Goal: Task Accomplishment & Management: Manage account settings

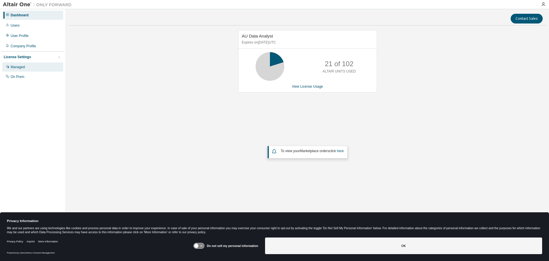
click at [20, 66] on div "Managed" at bounding box center [18, 67] width 14 height 5
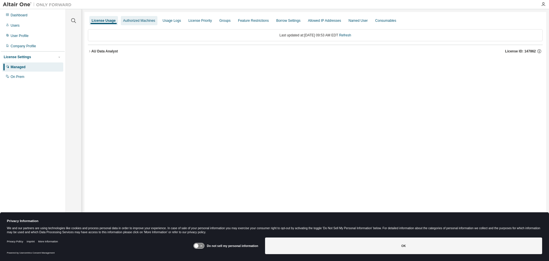
click at [139, 19] on div "Authorized Machines" at bounding box center [139, 20] width 32 height 5
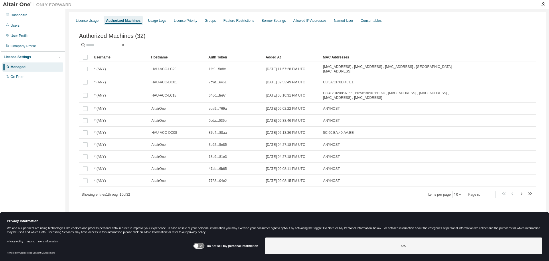
click at [154, 57] on div "Hostname" at bounding box center [177, 57] width 53 height 9
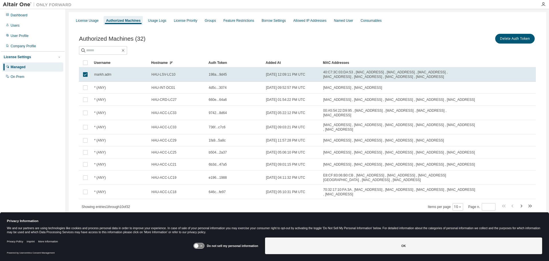
click at [397, 41] on div "Delete Auth Token" at bounding box center [422, 39] width 229 height 12
click at [523, 205] on icon "button" at bounding box center [521, 206] width 7 height 7
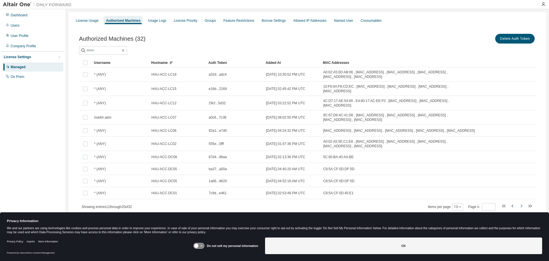
click at [523, 205] on icon "button" at bounding box center [521, 206] width 7 height 7
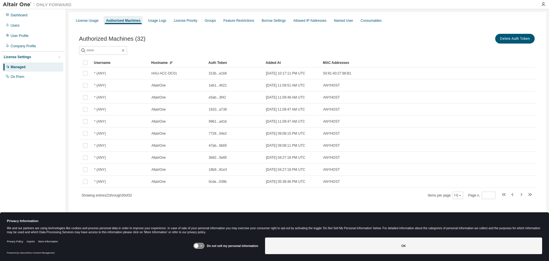
click at [523, 205] on div "Authorized Machines (32) Delete Auth Token Clear Load Save Save As Field Operat…" at bounding box center [307, 120] width 471 height 188
click at [507, 195] on icon "button" at bounding box center [504, 194] width 7 height 7
type input "*"
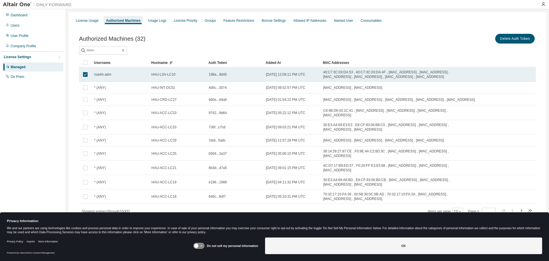
click at [161, 73] on span "HAU-LSV-LC10" at bounding box center [164, 74] width 24 height 5
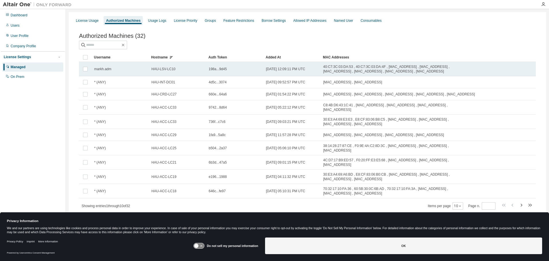
click at [163, 71] on span "HAU-LSV-LC10" at bounding box center [164, 69] width 24 height 5
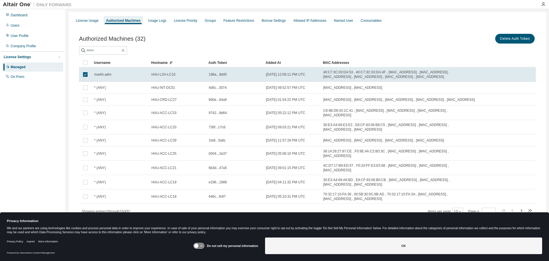
click at [163, 72] on td "HAU-LSV-LC10" at bounding box center [177, 74] width 57 height 14
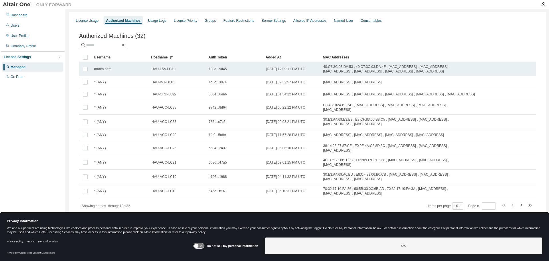
click at [163, 71] on span "HAU-LSV-LC10" at bounding box center [164, 69] width 24 height 5
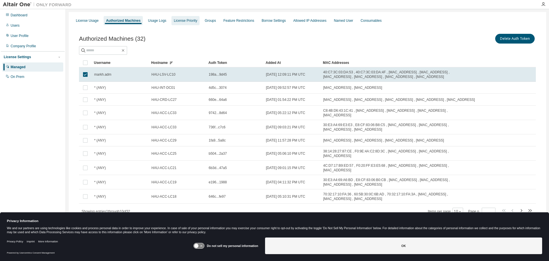
click at [180, 23] on div "License Priority" at bounding box center [186, 20] width 28 height 9
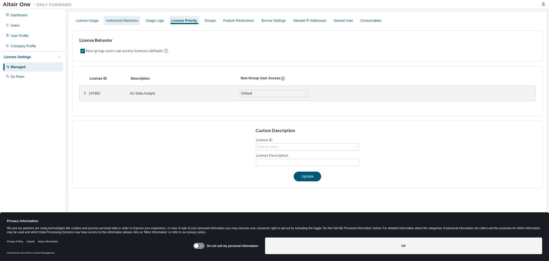
click at [128, 21] on div "Authorized Machines" at bounding box center [122, 20] width 32 height 5
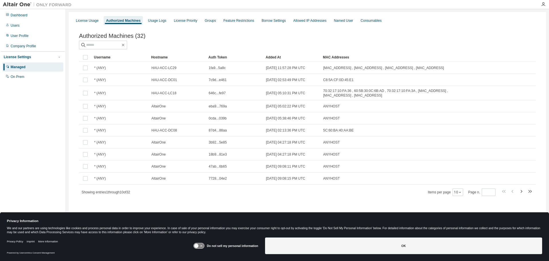
click at [168, 58] on div "Hostname" at bounding box center [177, 57] width 53 height 9
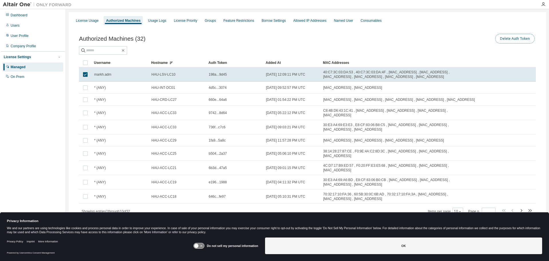
click at [509, 41] on button "Delete Auth Token" at bounding box center [516, 39] width 40 height 10
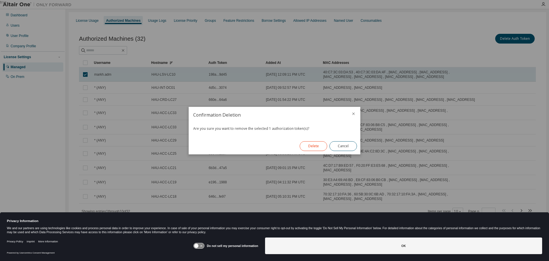
click at [316, 147] on button "Delete" at bounding box center [314, 146] width 28 height 10
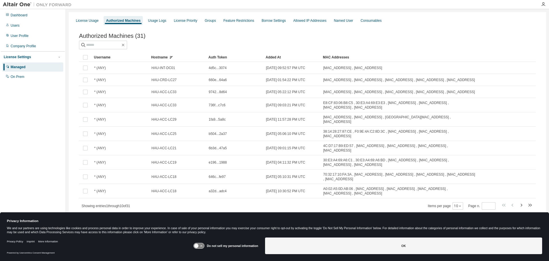
click at [105, 57] on div "Username" at bounding box center [120, 57] width 53 height 9
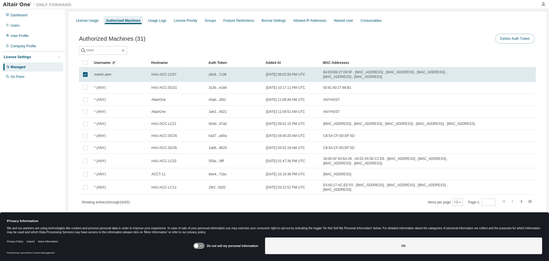
click at [512, 38] on button "Delete Auth Token" at bounding box center [516, 39] width 40 height 10
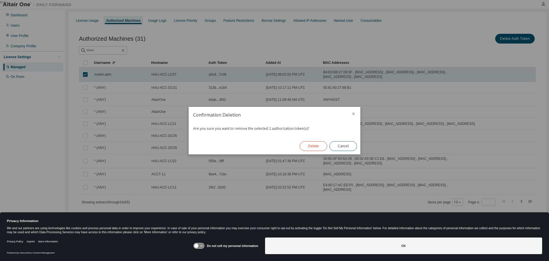
click at [318, 148] on button "Delete" at bounding box center [314, 146] width 28 height 10
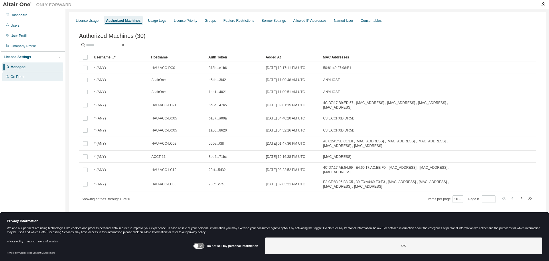
click at [22, 76] on div "On Prem" at bounding box center [18, 76] width 14 height 5
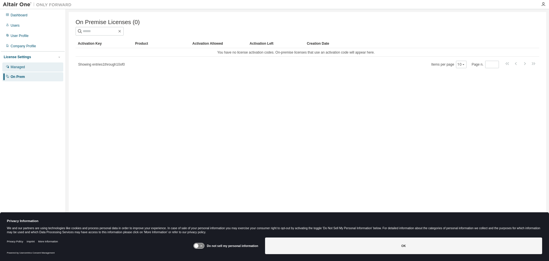
click at [20, 67] on div "Managed" at bounding box center [18, 67] width 14 height 5
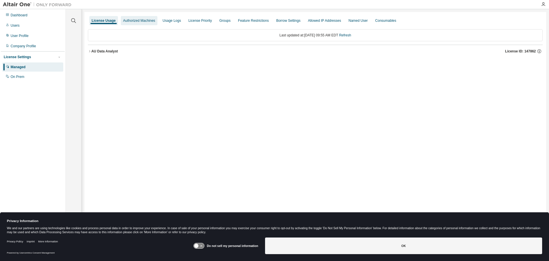
click at [129, 21] on div "Authorized Machines" at bounding box center [139, 20] width 32 height 5
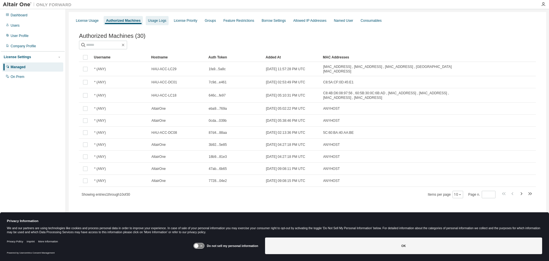
click at [161, 21] on div "Usage Logs" at bounding box center [157, 20] width 18 height 5
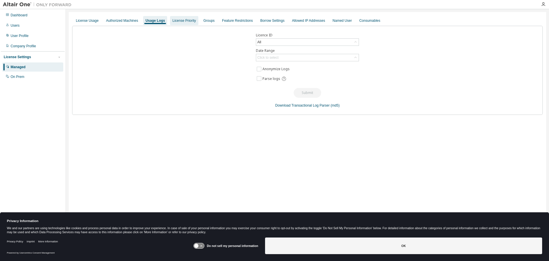
click at [183, 20] on div "License Priority" at bounding box center [183, 20] width 23 height 5
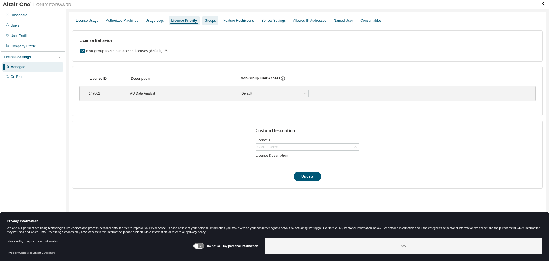
click at [214, 20] on div "Groups" at bounding box center [211, 20] width 16 height 9
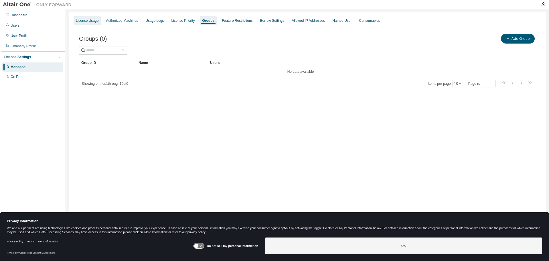
click at [89, 21] on div "License Usage" at bounding box center [87, 20] width 23 height 5
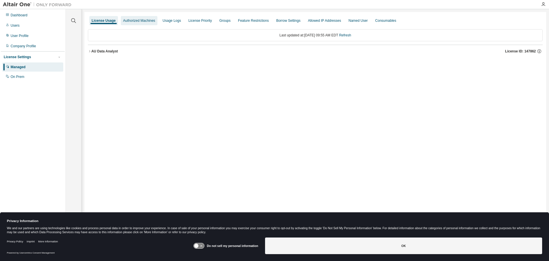
click at [132, 19] on div "Authorized Machines" at bounding box center [139, 20] width 32 height 5
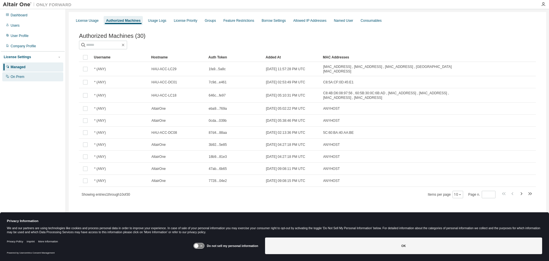
click at [13, 76] on div "On Prem" at bounding box center [18, 76] width 14 height 5
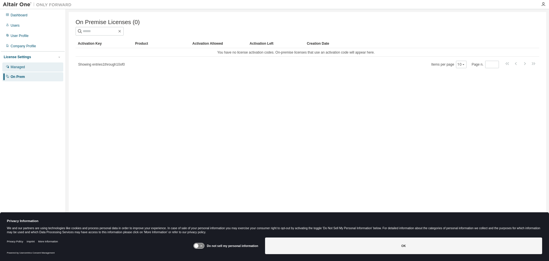
click at [16, 67] on div "Managed" at bounding box center [18, 67] width 14 height 5
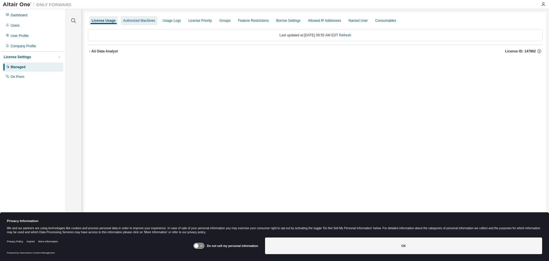
click at [142, 22] on div "Authorized Machines" at bounding box center [139, 20] width 32 height 5
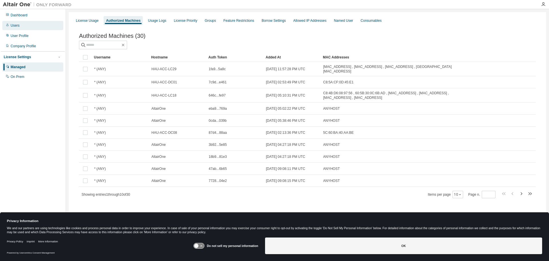
click at [16, 23] on div "Users" at bounding box center [15, 25] width 9 height 5
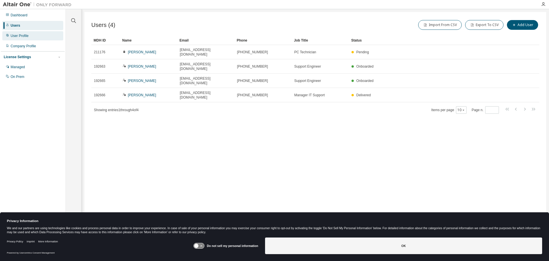
click at [14, 37] on div "User Profile" at bounding box center [20, 36] width 18 height 5
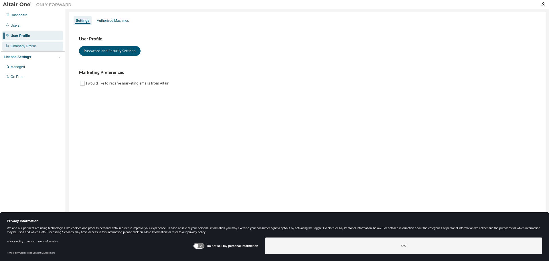
click at [12, 44] on div "Company Profile" at bounding box center [23, 46] width 25 height 5
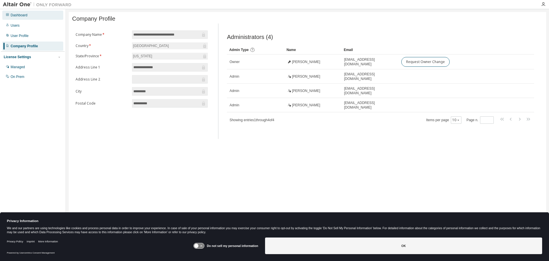
click at [16, 18] on div "Dashboard" at bounding box center [32, 15] width 61 height 9
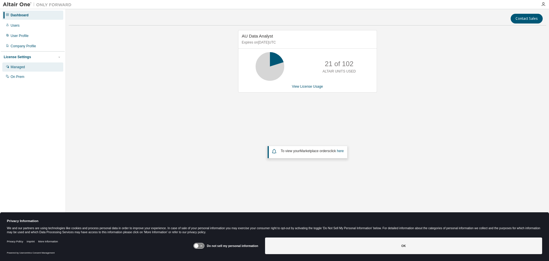
click at [34, 66] on div "Managed" at bounding box center [32, 66] width 61 height 9
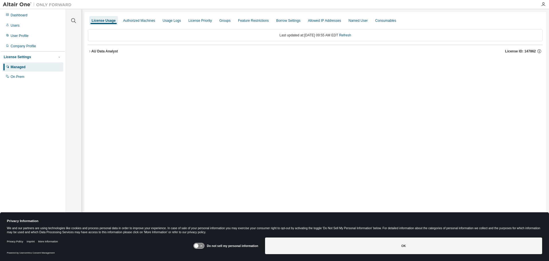
click at [541, 3] on div at bounding box center [543, 4] width 11 height 5
click at [543, 5] on icon "button" at bounding box center [543, 4] width 5 height 5
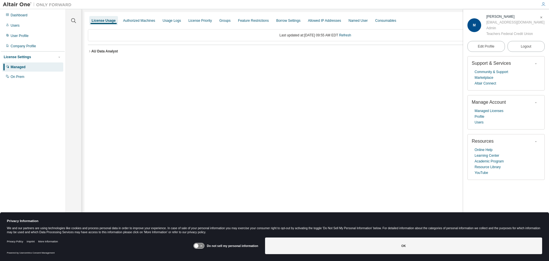
click at [423, 107] on div "License Usage Authorized Machines Usage Logs License Priority Groups Feature Re…" at bounding box center [316, 126] width 462 height 229
click at [90, 51] on icon "button" at bounding box center [89, 51] width 3 height 3
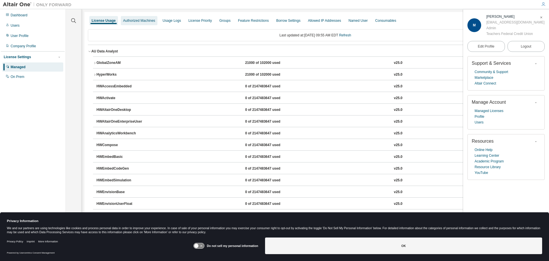
click at [136, 18] on div "Authorized Machines" at bounding box center [139, 20] width 32 height 5
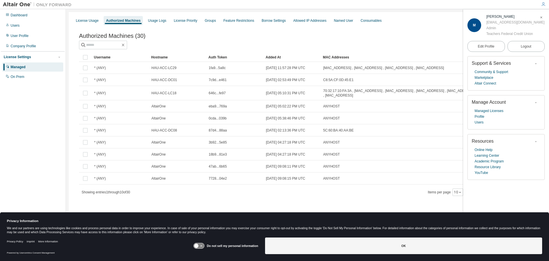
click at [542, 18] on icon "button" at bounding box center [541, 17] width 3 height 3
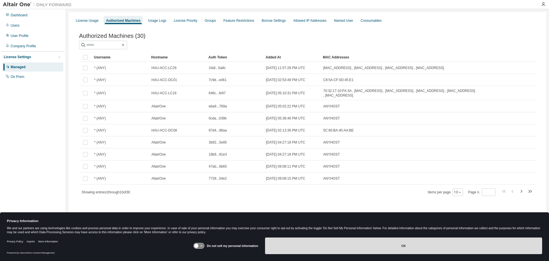
click at [363, 243] on button "OK" at bounding box center [403, 245] width 277 height 17
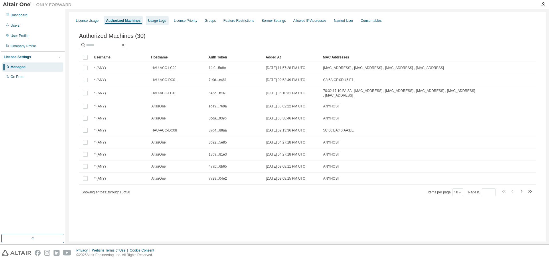
click at [155, 22] on div "Usage Logs" at bounding box center [157, 20] width 18 height 5
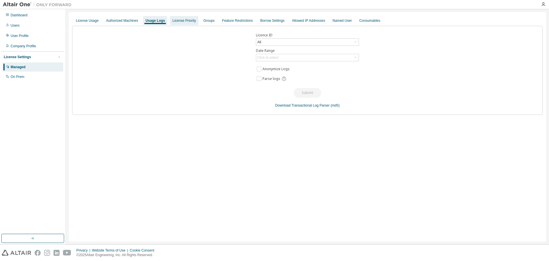
click at [177, 21] on div "License Priority" at bounding box center [183, 20] width 23 height 5
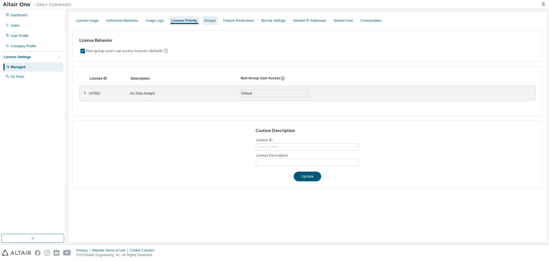
click at [203, 23] on div "Groups" at bounding box center [211, 20] width 16 height 9
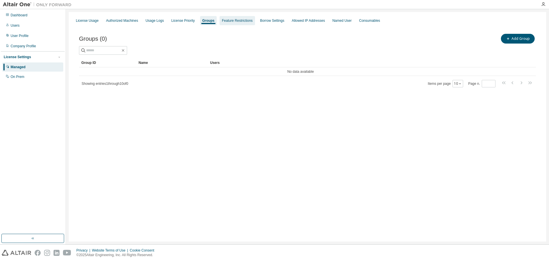
click at [229, 21] on div "Feature Restrictions" at bounding box center [237, 20] width 31 height 5
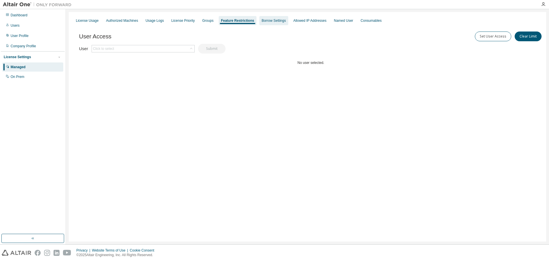
click at [270, 22] on div "Borrow Settings" at bounding box center [274, 20] width 24 height 5
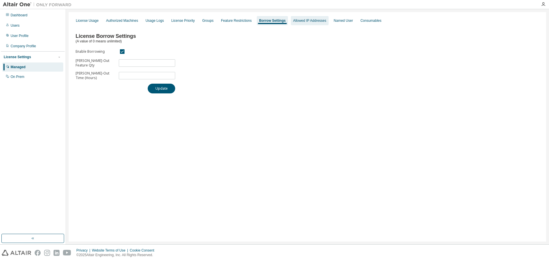
click at [293, 21] on div "Allowed IP Addresses" at bounding box center [309, 20] width 33 height 5
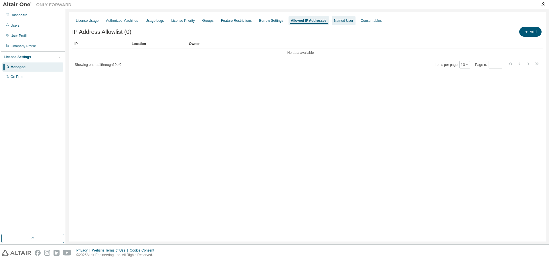
click at [334, 21] on div "Named User" at bounding box center [343, 20] width 19 height 5
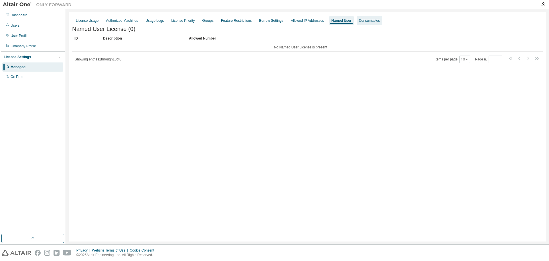
click at [372, 21] on div "Consumables" at bounding box center [369, 20] width 21 height 5
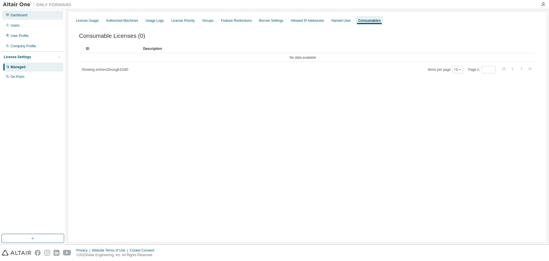
click at [21, 15] on div "Dashboard" at bounding box center [19, 15] width 17 height 5
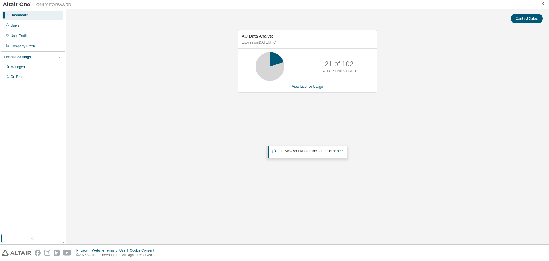
click at [543, 4] on icon "button" at bounding box center [543, 4] width 5 height 5
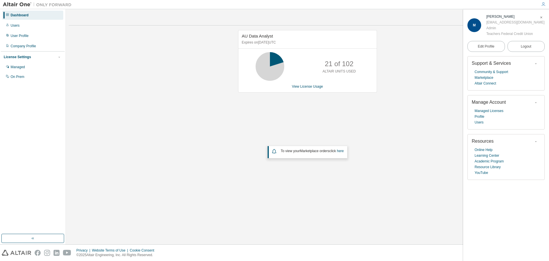
click at [407, 118] on div "AU Data Analyst Expires on August 17, 2026 UTC 21 of 102 ALTAIR UNITS USED View…" at bounding box center [308, 115] width 478 height 170
click at [541, 16] on icon "button" at bounding box center [541, 17] width 3 height 5
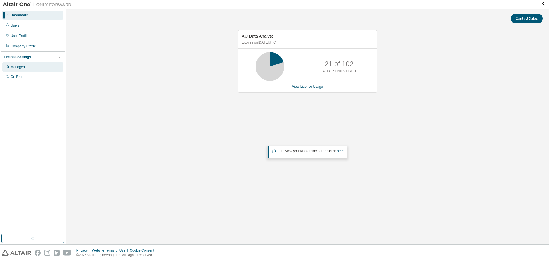
click at [12, 65] on div "Managed" at bounding box center [18, 67] width 14 height 5
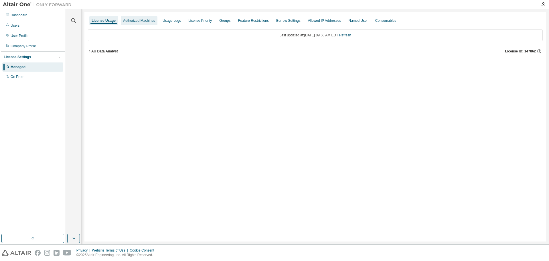
click at [132, 19] on div "Authorized Machines" at bounding box center [139, 20] width 32 height 5
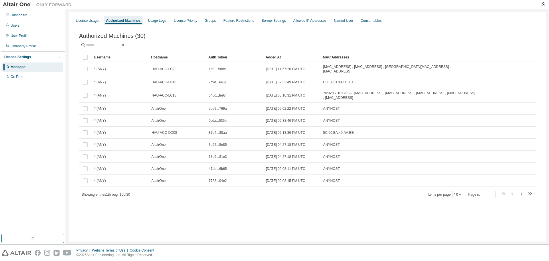
click at [475, 43] on div at bounding box center [307, 45] width 457 height 9
click at [542, 3] on icon "button" at bounding box center [543, 4] width 5 height 5
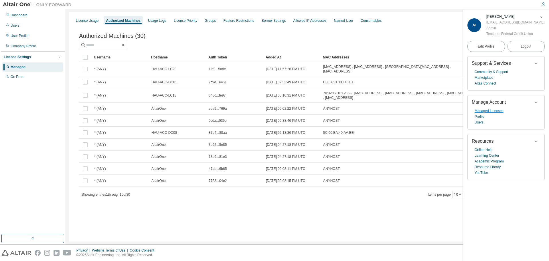
click at [492, 112] on link "Managed Licenses" at bounding box center [489, 111] width 29 height 6
click at [542, 19] on icon "button" at bounding box center [541, 17] width 3 height 3
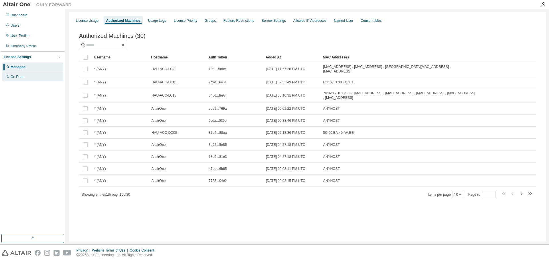
click at [12, 75] on div "On Prem" at bounding box center [18, 76] width 14 height 5
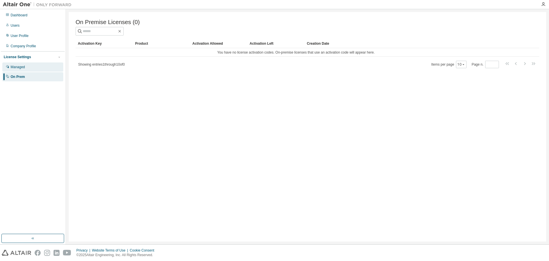
click at [16, 67] on div "Managed" at bounding box center [18, 67] width 14 height 5
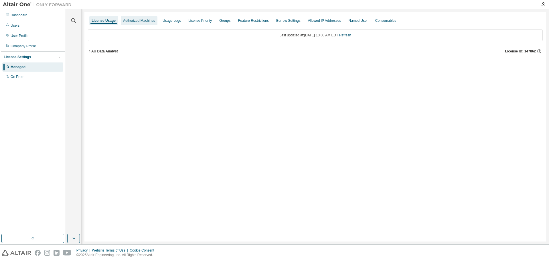
click at [131, 21] on div "Authorized Machines" at bounding box center [139, 20] width 32 height 5
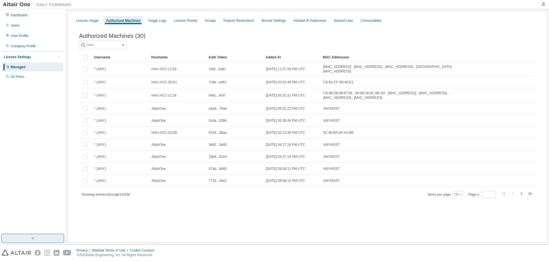
click at [53, 237] on button "button" at bounding box center [32, 238] width 63 height 9
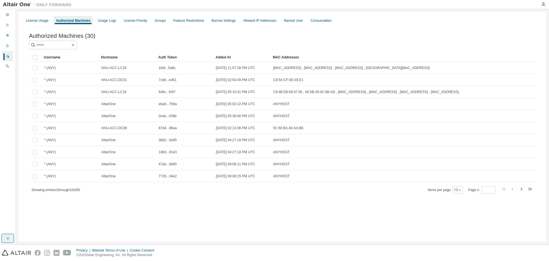
click at [5, 237] on button "button" at bounding box center [7, 238] width 13 height 9
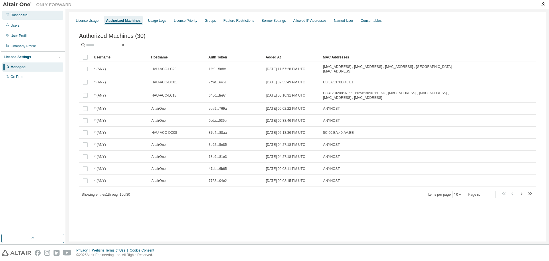
click at [20, 15] on div "Dashboard" at bounding box center [19, 15] width 17 height 5
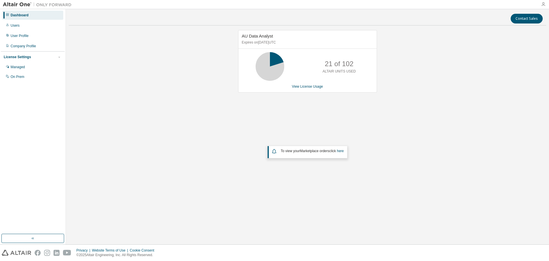
click at [542, 4] on icon "button" at bounding box center [543, 4] width 5 height 5
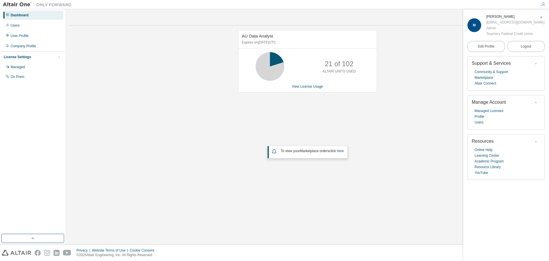
click at [488, 52] on div "Edit Profile Logout" at bounding box center [506, 46] width 77 height 19
click at [490, 49] on span "Edit Profile" at bounding box center [486, 47] width 17 height 6
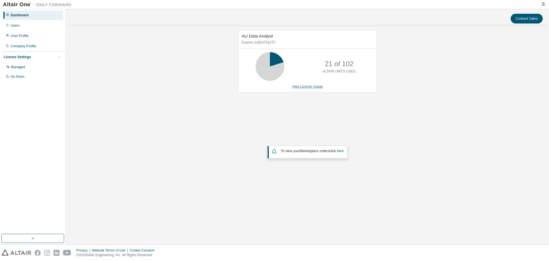
click at [311, 87] on link "View License Usage" at bounding box center [307, 87] width 31 height 4
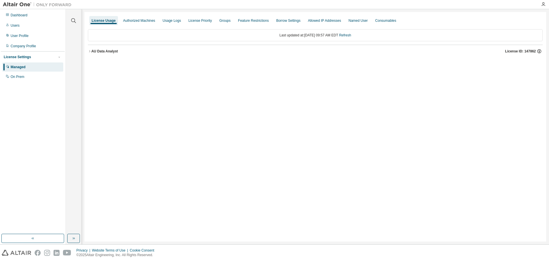
click at [539, 52] on icon "button" at bounding box center [539, 51] width 5 height 5
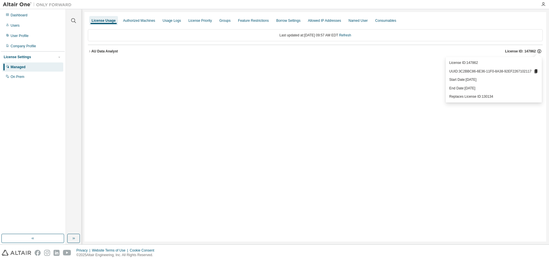
click at [539, 52] on icon "button" at bounding box center [539, 51] width 5 height 5
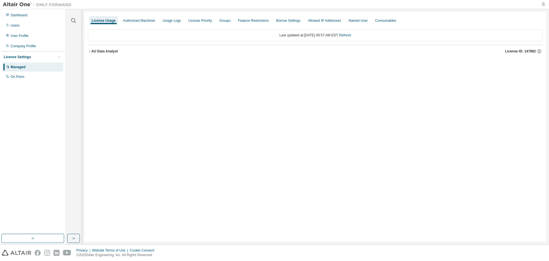
click at [543, 3] on icon "button" at bounding box center [543, 4] width 5 height 5
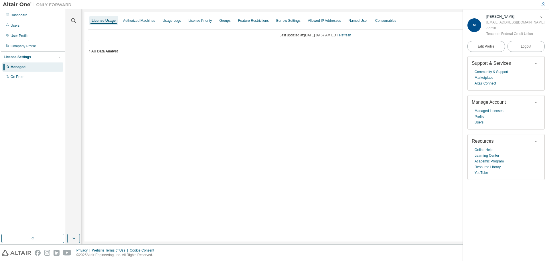
click at [453, 152] on div "License Usage Authorized Machines Usage Logs License Priority Groups Feature Re…" at bounding box center [316, 126] width 462 height 229
click at [15, 15] on div "Dashboard" at bounding box center [19, 15] width 17 height 5
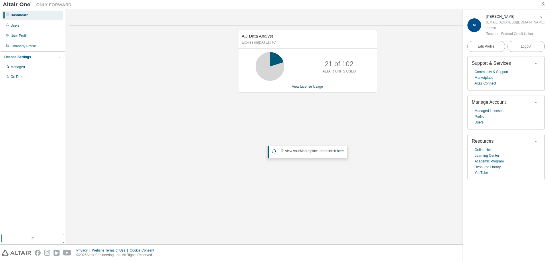
click at [540, 16] on span "button" at bounding box center [542, 17] width 6 height 9
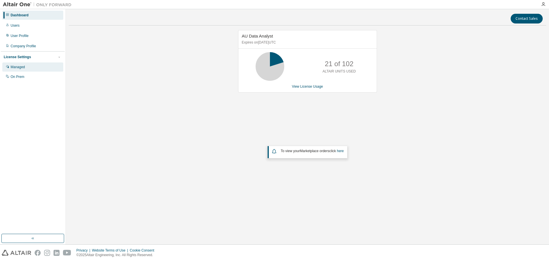
click at [21, 67] on div "Managed" at bounding box center [18, 67] width 14 height 5
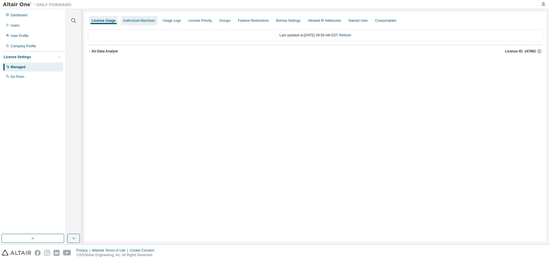
click at [136, 18] on div "Authorized Machines" at bounding box center [139, 20] width 37 height 9
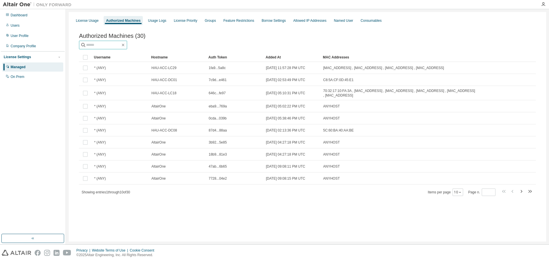
click at [108, 45] on input "text" at bounding box center [103, 45] width 34 height 6
click at [214, 43] on div at bounding box center [307, 45] width 457 height 9
click at [160, 21] on div "Usage Logs" at bounding box center [157, 20] width 18 height 5
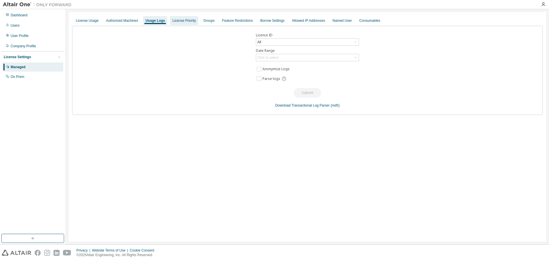
click at [186, 20] on div "License Priority" at bounding box center [183, 20] width 23 height 5
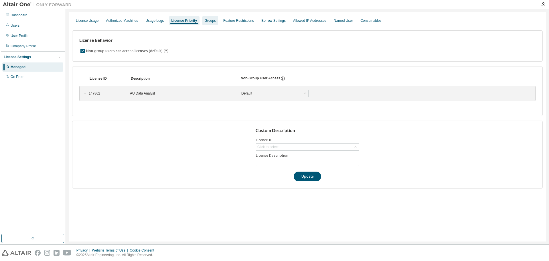
click at [205, 21] on div "Groups" at bounding box center [210, 20] width 11 height 5
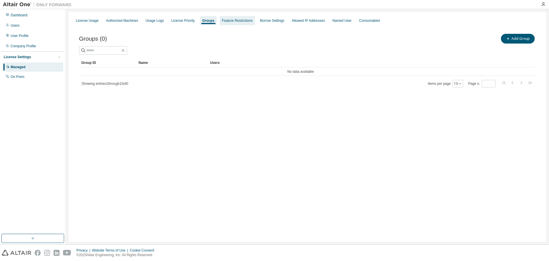
click at [227, 22] on div "Feature Restrictions" at bounding box center [237, 20] width 31 height 5
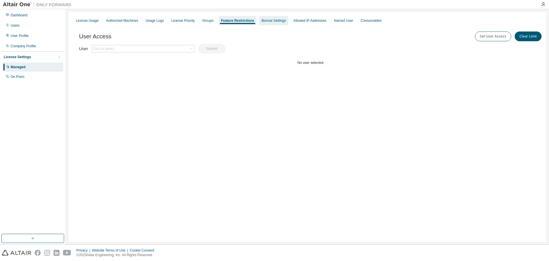
click at [262, 21] on div "Borrow Settings" at bounding box center [274, 20] width 24 height 5
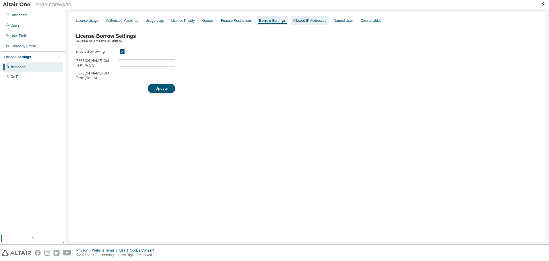
click at [300, 19] on div "Allowed IP Addresses" at bounding box center [309, 20] width 33 height 5
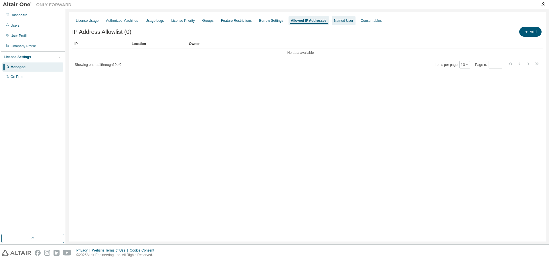
click at [336, 20] on div "Named User" at bounding box center [343, 20] width 19 height 5
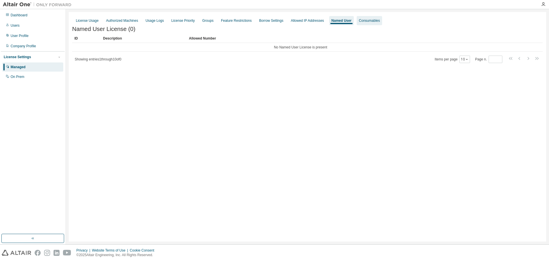
click at [366, 20] on div "Consumables" at bounding box center [369, 20] width 21 height 5
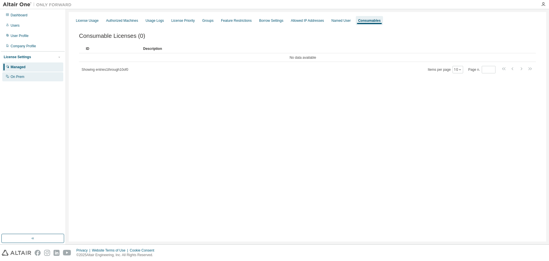
click at [19, 75] on div "On Prem" at bounding box center [18, 76] width 14 height 5
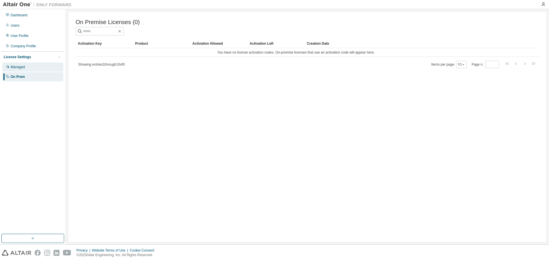
click at [20, 66] on div "Managed" at bounding box center [18, 67] width 14 height 5
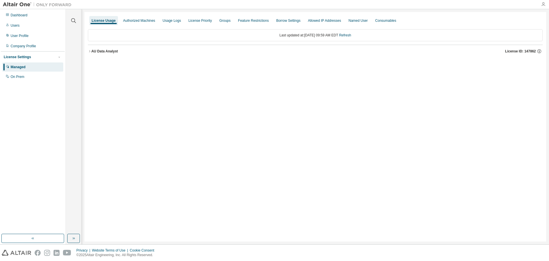
click at [543, 6] on icon "button" at bounding box center [543, 4] width 5 height 5
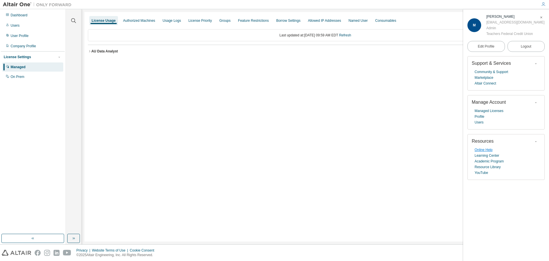
click at [487, 152] on link "Online Help" at bounding box center [484, 150] width 18 height 6
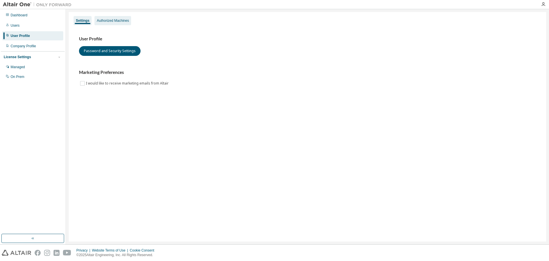
click at [127, 19] on div "Authorized Machines" at bounding box center [113, 20] width 32 height 5
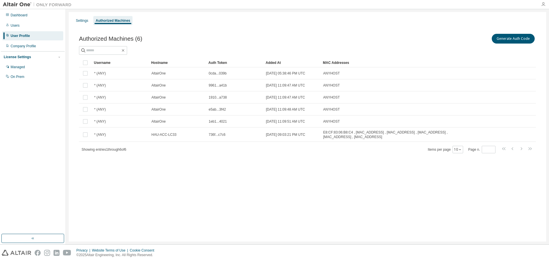
click at [544, 4] on icon "button" at bounding box center [543, 4] width 5 height 5
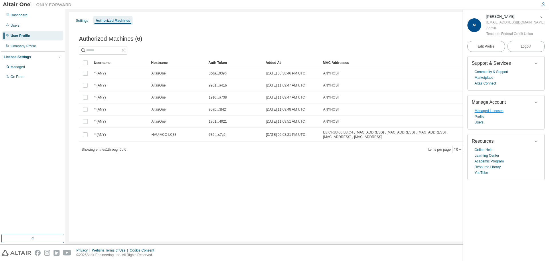
click at [497, 113] on link "Managed Licenses" at bounding box center [489, 111] width 29 height 6
click at [22, 16] on div "Dashboard" at bounding box center [19, 15] width 17 height 5
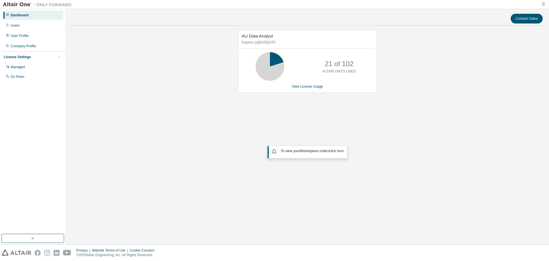
click at [544, 3] on icon "button" at bounding box center [543, 4] width 5 height 5
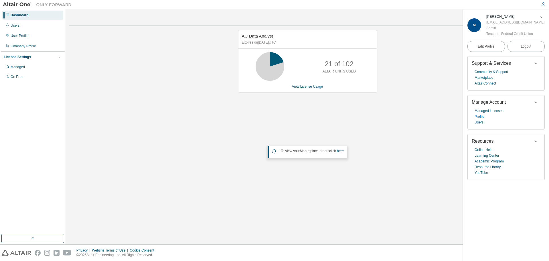
click at [482, 119] on link "Profile" at bounding box center [480, 117] width 10 height 6
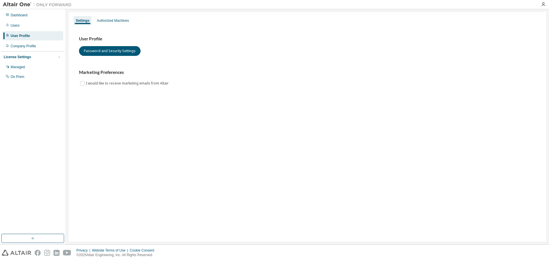
click at [541, 5] on div at bounding box center [543, 4] width 11 height 5
click at [547, 6] on div at bounding box center [543, 4] width 11 height 5
click at [545, 5] on icon "button" at bounding box center [543, 4] width 5 height 5
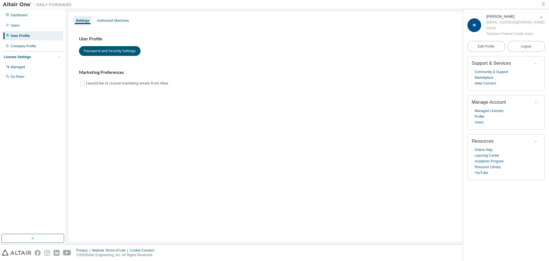
click at [305, 141] on div "Settings Authorized Machines User Profile Password and Security Settings Market…" at bounding box center [308, 126] width 478 height 229
click at [15, 15] on div "Dashboard" at bounding box center [19, 15] width 17 height 5
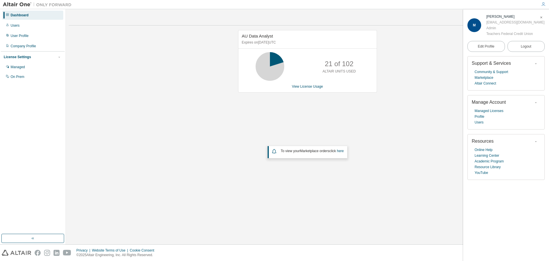
click at [543, 18] on icon "button" at bounding box center [541, 17] width 3 height 3
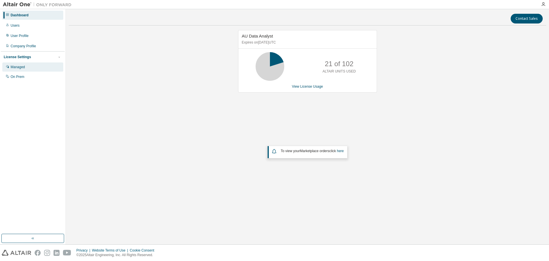
click at [21, 65] on div "Managed" at bounding box center [18, 67] width 14 height 5
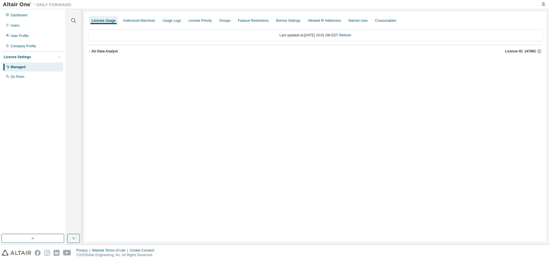
click at [294, 37] on div "Last updated at: [DATE] 10:01 AM EDT Refresh" at bounding box center [315, 35] width 455 height 12
click at [351, 34] on link "Refresh" at bounding box center [345, 35] width 12 height 4
click at [146, 23] on div "Authorized Machines" at bounding box center [139, 20] width 37 height 9
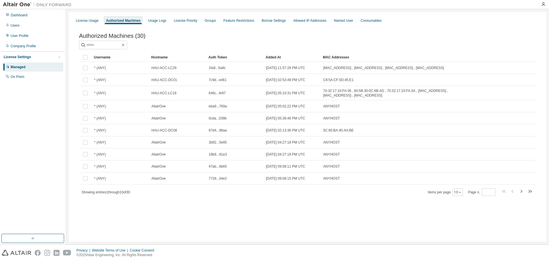
click at [219, 58] on div "Auth Token" at bounding box center [235, 57] width 53 height 9
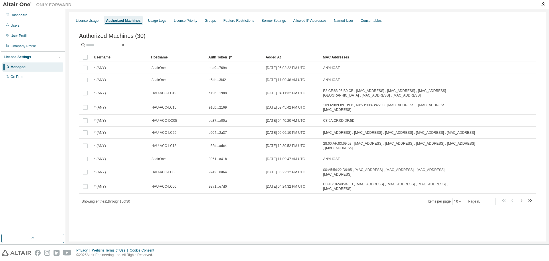
click at [219, 58] on div "Auth Token" at bounding box center [235, 57] width 53 height 9
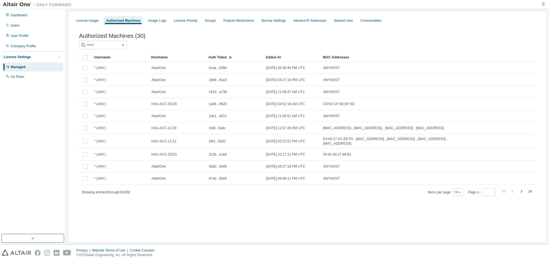
click at [545, 5] on icon "button" at bounding box center [543, 4] width 5 height 5
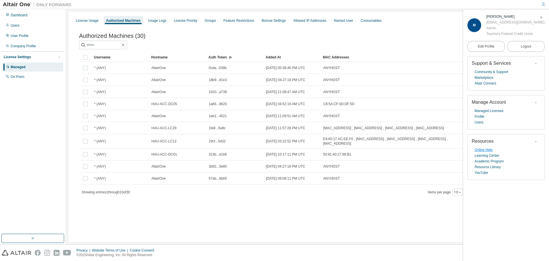
click at [485, 151] on link "Online Help" at bounding box center [484, 150] width 18 height 6
